Goal: Task Accomplishment & Management: Manage account settings

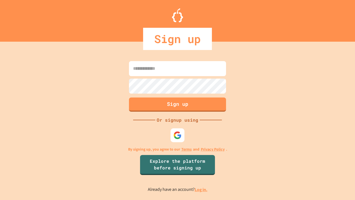
click at [202, 189] on link "Log in." at bounding box center [201, 190] width 13 height 6
